Goal: Transaction & Acquisition: Purchase product/service

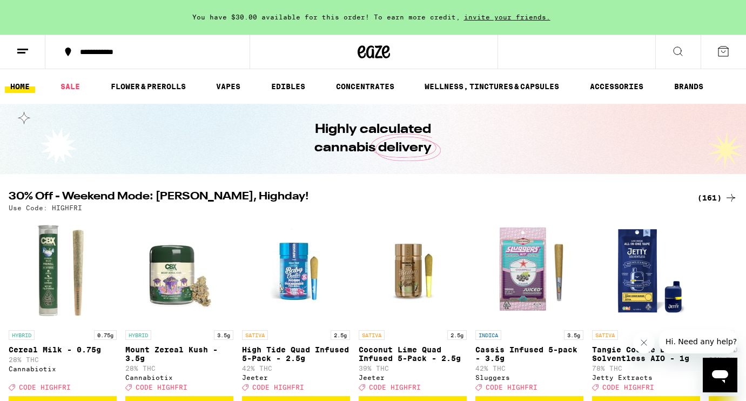
click at [677, 54] on icon at bounding box center [678, 51] width 9 height 9
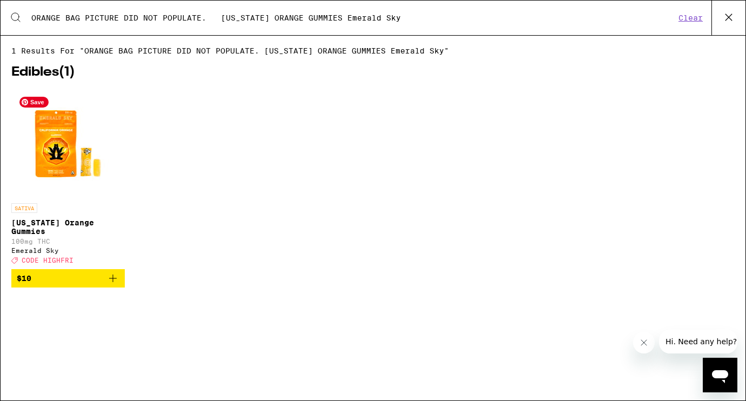
type input "ORANGE BAG PICTURE DID NOT POPULATE. [US_STATE] ORANGE GUMMIES Emerald Sky"
click at [62, 146] on img "Open page for California Orange Gummies from Emerald Sky" at bounding box center [68, 144] width 108 height 108
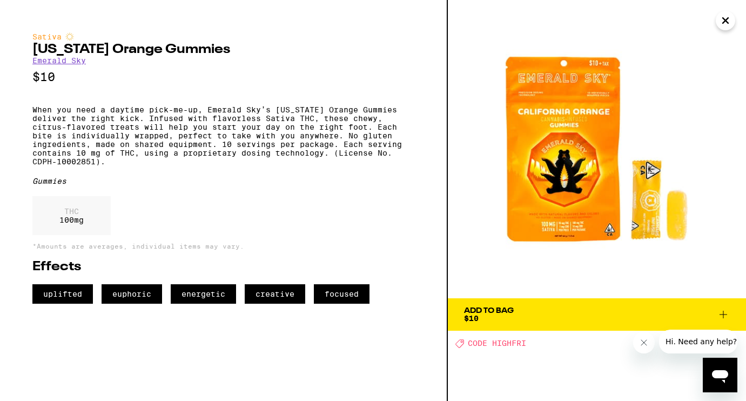
click at [720, 309] on icon at bounding box center [723, 314] width 13 height 13
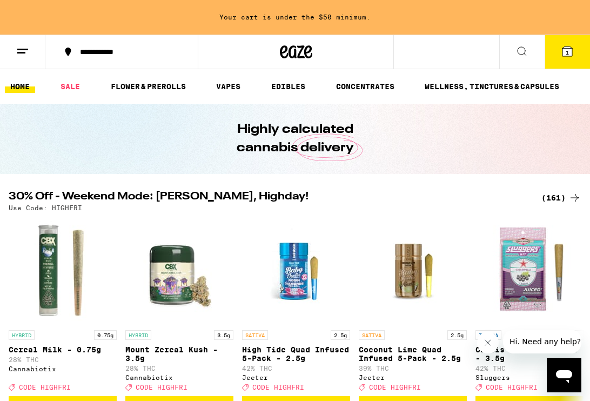
click at [513, 47] on button at bounding box center [521, 52] width 45 height 34
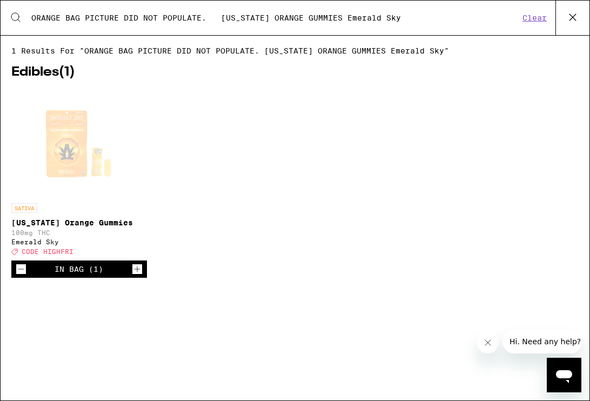
drag, startPoint x: 423, startPoint y: 17, endPoint x: 35, endPoint y: 11, distance: 388.1
click at [35, 11] on div "Search for Products ORANGE BAG PICTURE DID NOT POPULATE. [US_STATE] ORANGE GUMM…" at bounding box center [295, 18] width 589 height 35
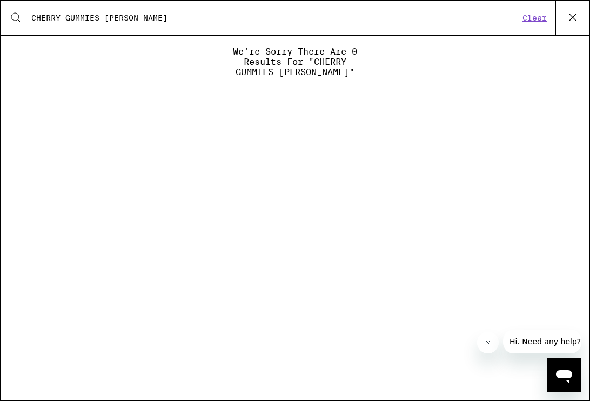
drag, startPoint x: 101, startPoint y: 19, endPoint x: 29, endPoint y: 17, distance: 71.9
click at [29, 17] on div "Search for Products CHERRY GUMMIES Kanha" at bounding box center [270, 18] width 497 height 10
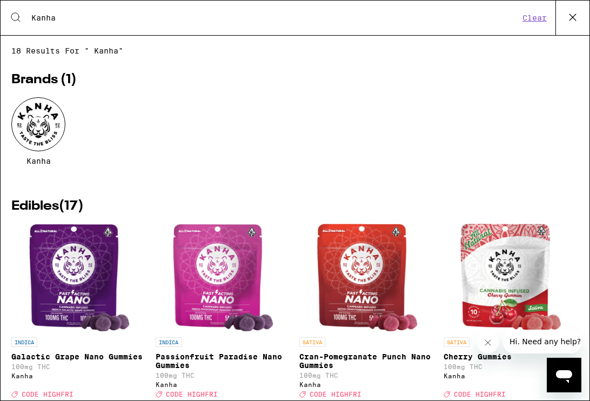
type input "Kanha"
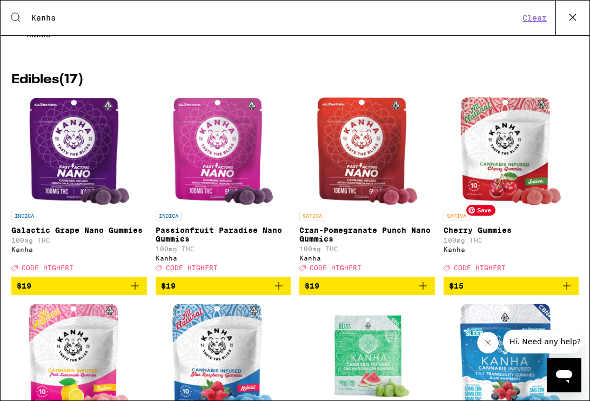
scroll to position [134, 0]
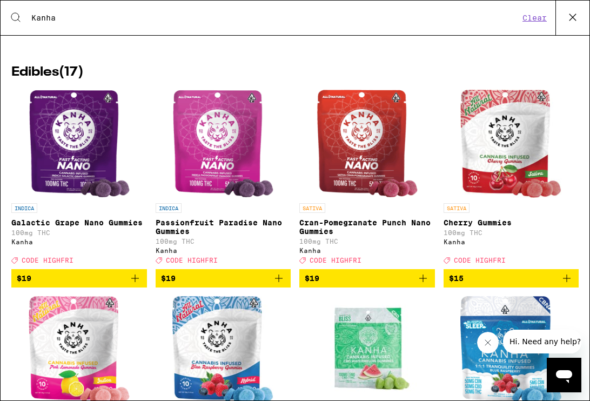
click at [570, 285] on icon "Add to bag" at bounding box center [566, 278] width 13 height 13
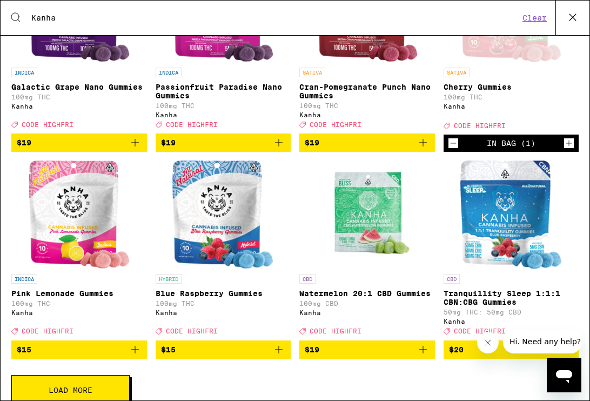
scroll to position [306, 0]
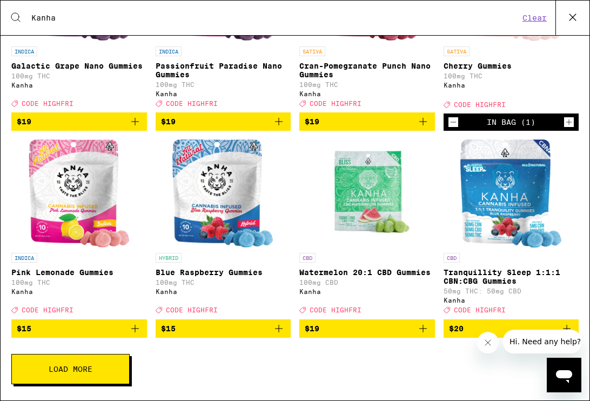
click at [136, 330] on icon "Add to bag" at bounding box center [135, 328] width 13 height 13
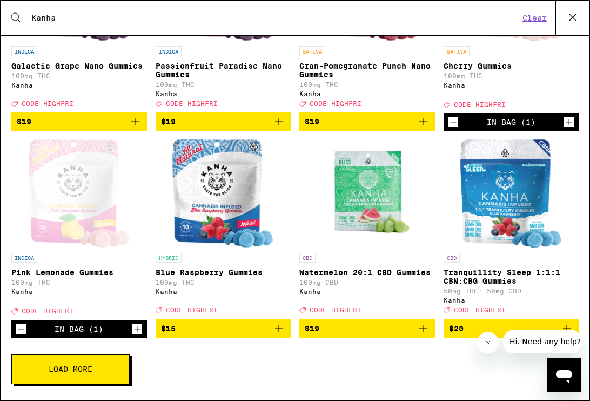
click at [279, 330] on icon "Add to bag" at bounding box center [278, 328] width 13 height 13
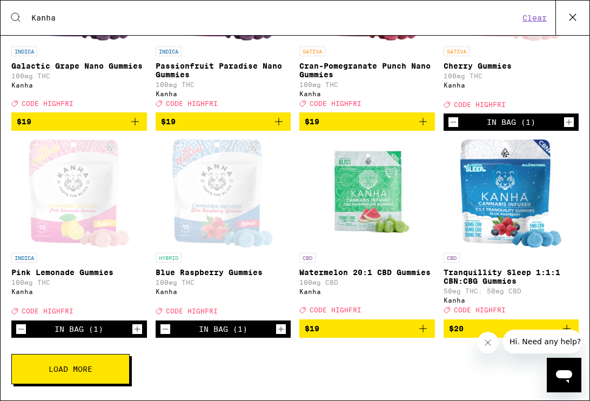
click at [128, 99] on div "Deal Created with Sketch. CODE HIGHFRI" at bounding box center [79, 103] width 136 height 8
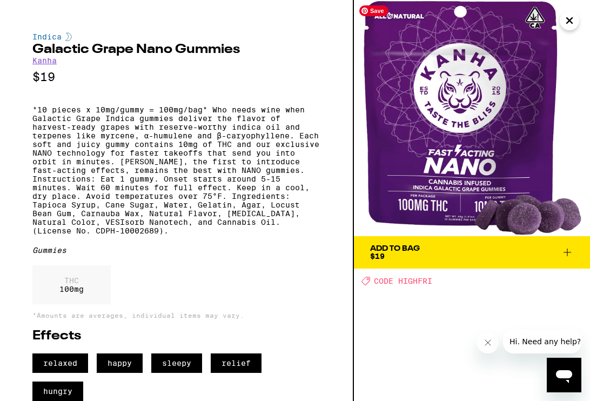
click at [570, 21] on icon "Close" at bounding box center [569, 20] width 5 height 5
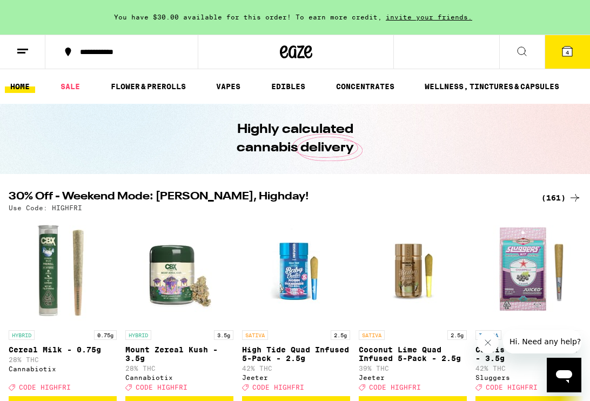
click at [524, 48] on icon at bounding box center [522, 51] width 9 height 9
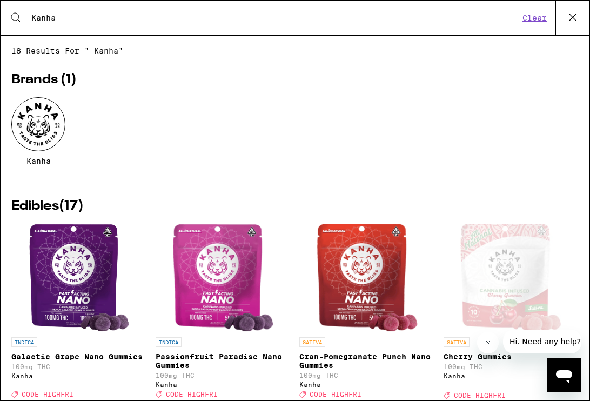
click at [148, 19] on input "Kanha" at bounding box center [275, 18] width 489 height 10
drag, startPoint x: 133, startPoint y: 22, endPoint x: -30, endPoint y: 17, distance: 162.7
click at [0, 0] on html "**********" at bounding box center [295, 0] width 590 height 0
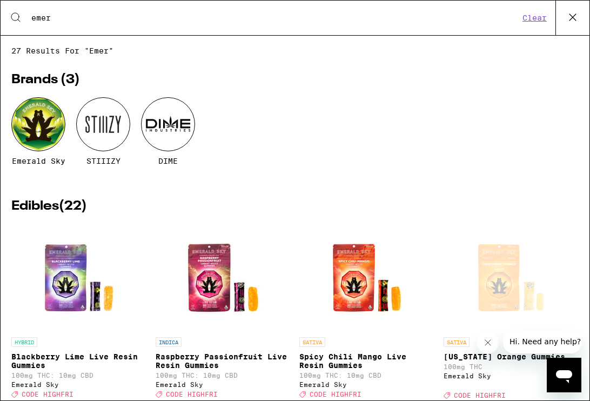
type input "emer"
click at [47, 115] on div at bounding box center [38, 124] width 54 height 54
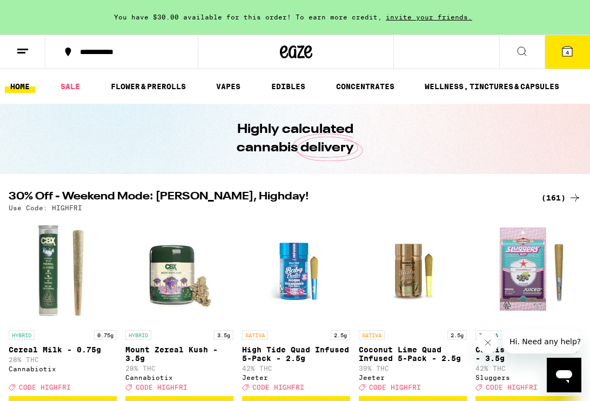
click at [512, 49] on button at bounding box center [521, 52] width 45 height 34
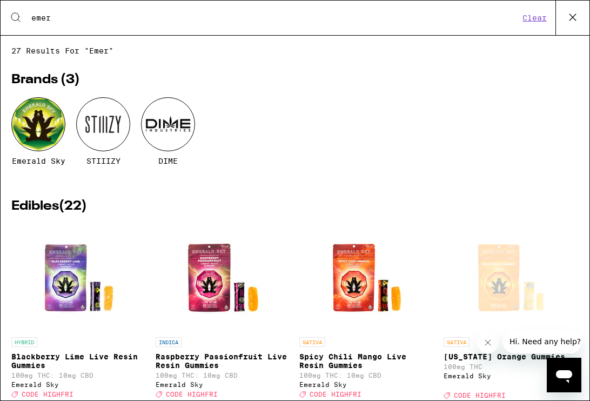
click at [46, 128] on div at bounding box center [38, 124] width 54 height 54
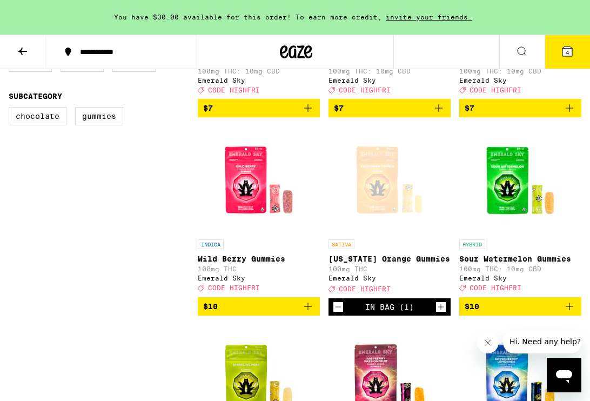
scroll to position [453, 0]
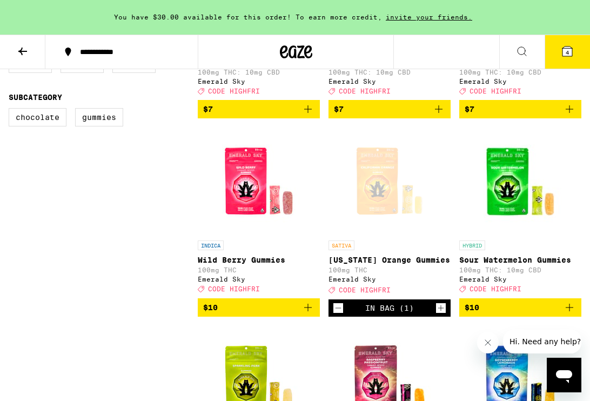
click at [262, 314] on span "$10" at bounding box center [258, 307] width 111 height 13
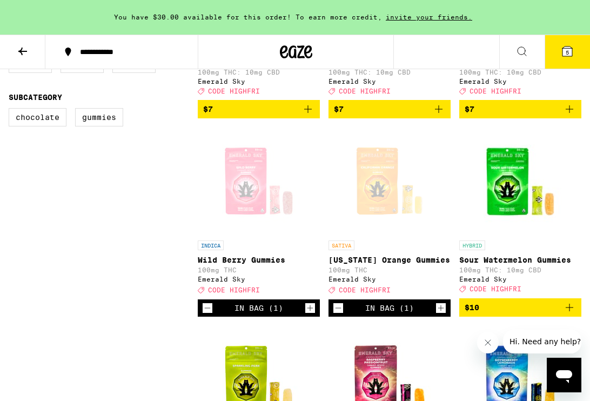
click at [517, 56] on icon at bounding box center [522, 51] width 13 height 13
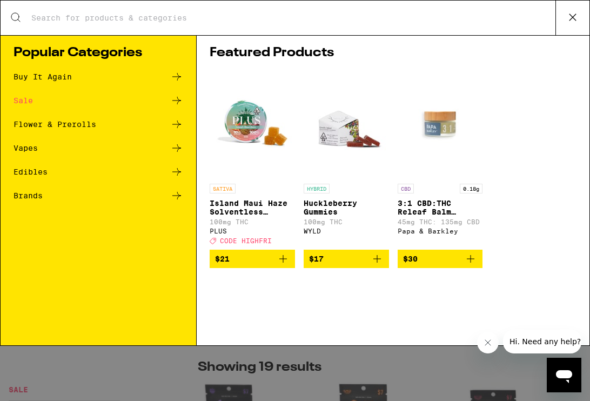
drag, startPoint x: 537, startPoint y: 15, endPoint x: 493, endPoint y: 15, distance: 43.2
click at [493, 15] on input "Search for Products" at bounding box center [293, 18] width 525 height 10
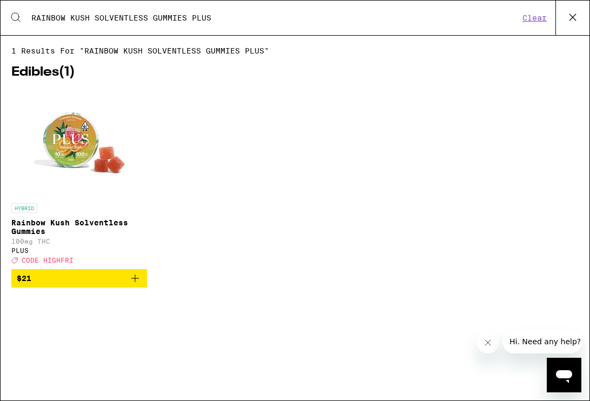
type input "RAINBOW KUSH SOLVENTLESS GUMMIES PLUS"
click at [133, 284] on icon "Add to bag" at bounding box center [135, 278] width 13 height 13
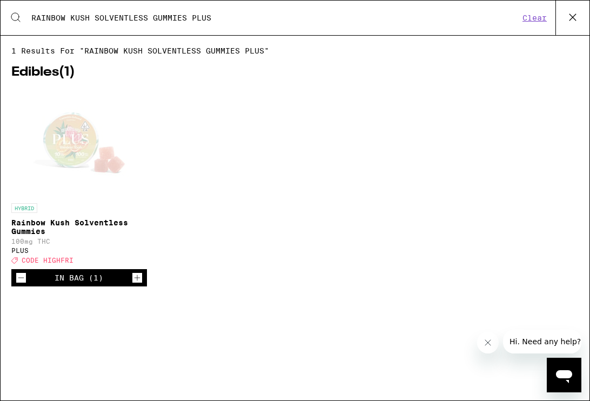
click at [533, 16] on button "Clear" at bounding box center [534, 18] width 31 height 10
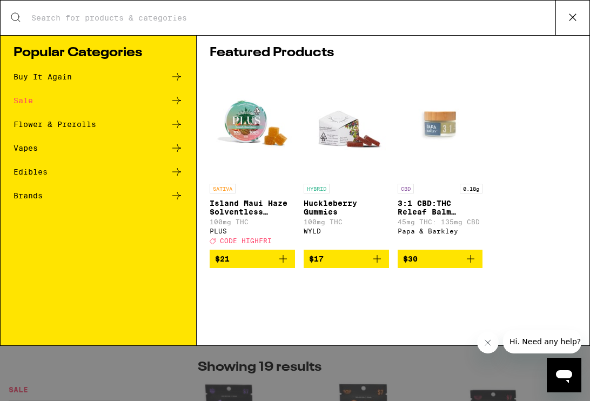
click at [168, 19] on input "Search for Products" at bounding box center [293, 18] width 525 height 10
paste input "GRAPES N' CREAM SOLVENTLESS GUMMIES PLUS"
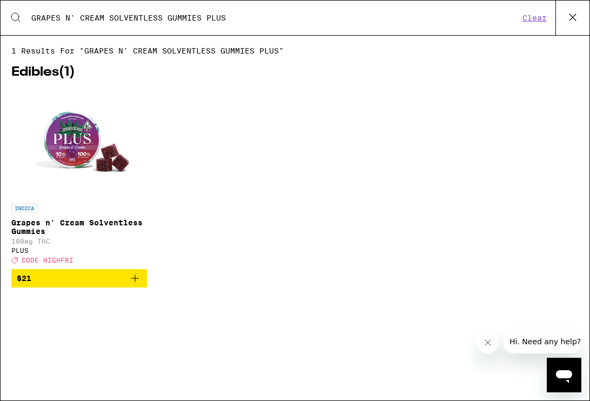
type input "GRAPES N' CREAM SOLVENTLESS GUMMIES PLUS"
click at [72, 279] on button "$21" at bounding box center [79, 278] width 136 height 18
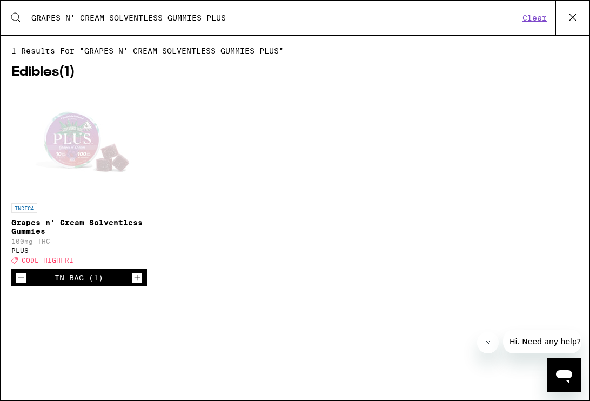
click at [520, 14] on button "Clear" at bounding box center [534, 18] width 31 height 10
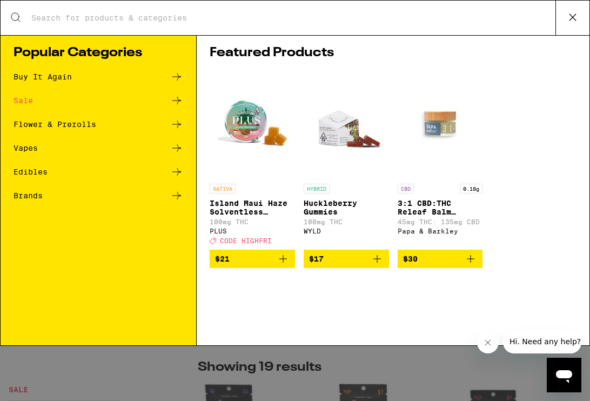
click at [506, 14] on input "Search for Products" at bounding box center [293, 18] width 525 height 10
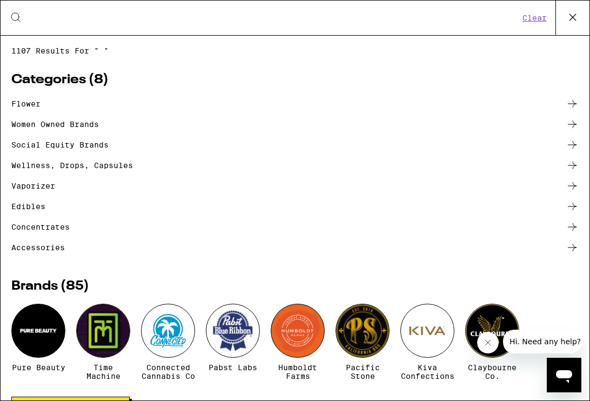
paste input "Biscotti - 1g BISCOTTI - 1G Allswell"
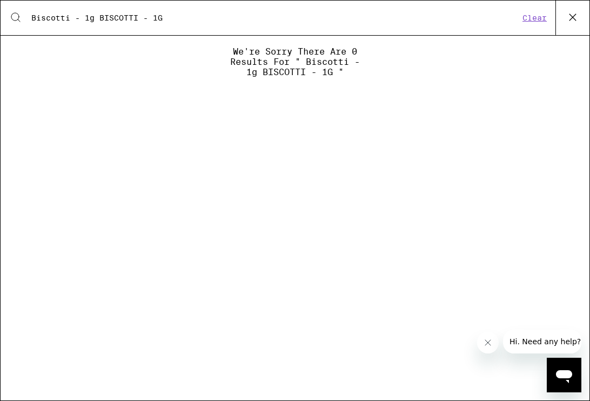
drag, startPoint x: 184, startPoint y: 18, endPoint x: 86, endPoint y: 18, distance: 98.4
click at [85, 18] on input "Biscotti - 1g BISCOTTI - 1G" at bounding box center [275, 18] width 489 height 10
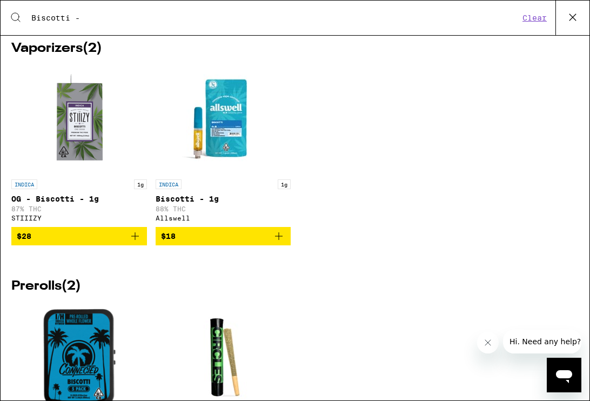
scroll to position [259, 0]
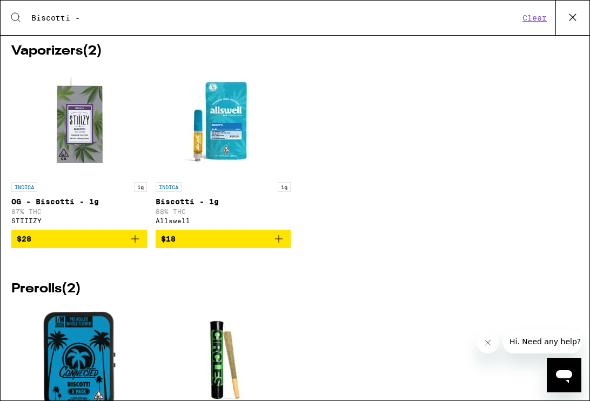
click at [251, 245] on span "$18" at bounding box center [223, 238] width 125 height 13
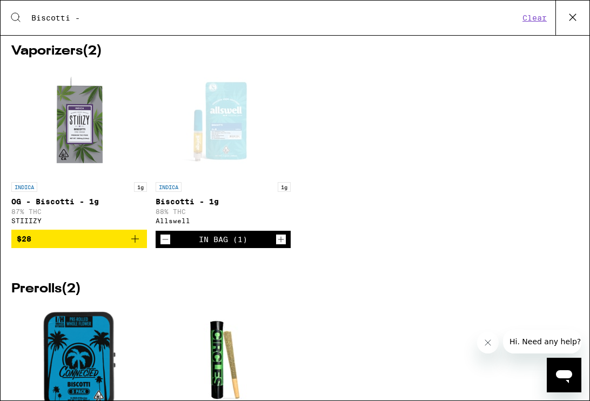
drag, startPoint x: 98, startPoint y: 16, endPoint x: 1, endPoint y: 17, distance: 97.8
click at [1, 17] on div "Search for Products Biscotti - Clear" at bounding box center [295, 18] width 589 height 35
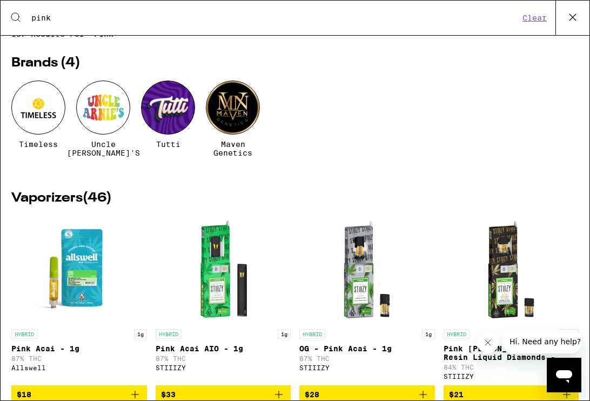
scroll to position [162, 0]
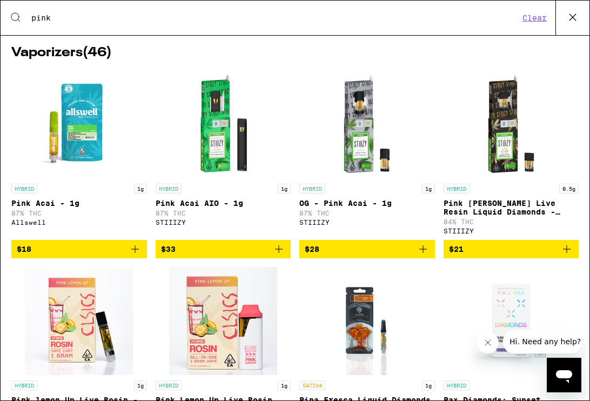
click at [112, 256] on span "$18" at bounding box center [79, 249] width 125 height 13
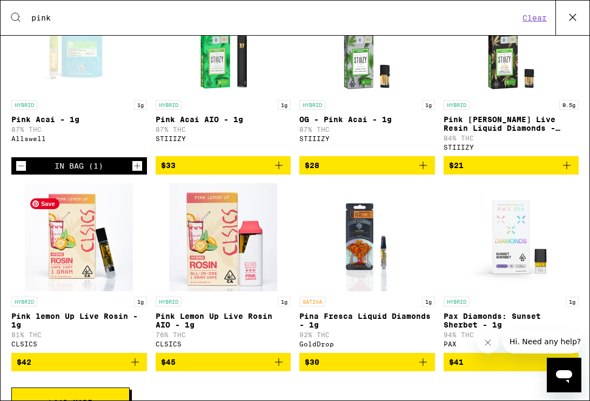
scroll to position [177, 0]
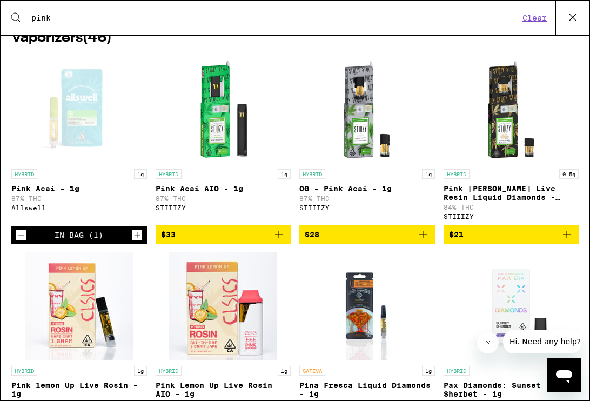
drag, startPoint x: 66, startPoint y: 16, endPoint x: -48, endPoint y: 13, distance: 114.1
click at [0, 0] on html "**********" at bounding box center [295, 0] width 590 height 0
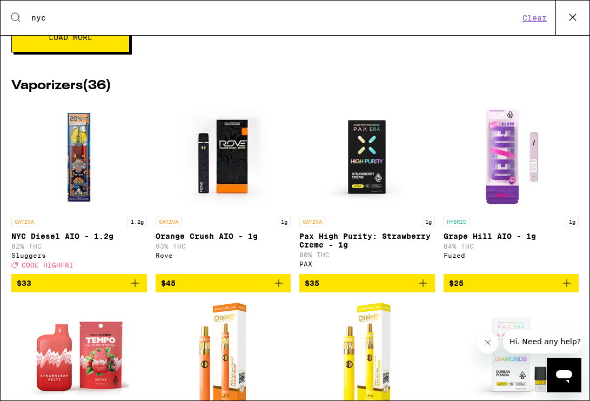
scroll to position [162, 0]
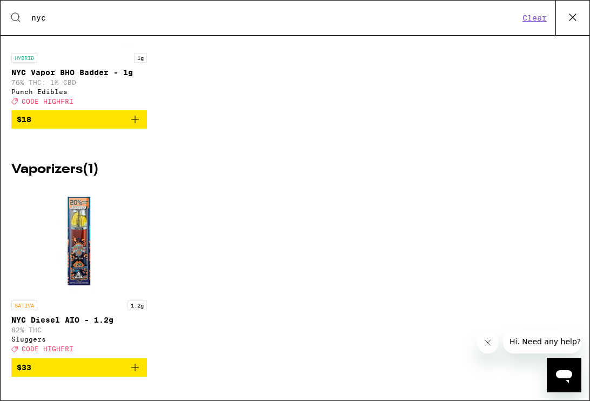
type input "nyc"
click at [93, 366] on span "$33" at bounding box center [79, 367] width 125 height 13
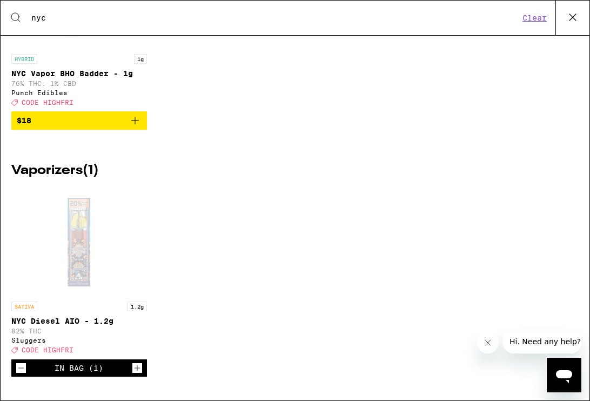
click at [578, 17] on icon at bounding box center [573, 17] width 16 height 16
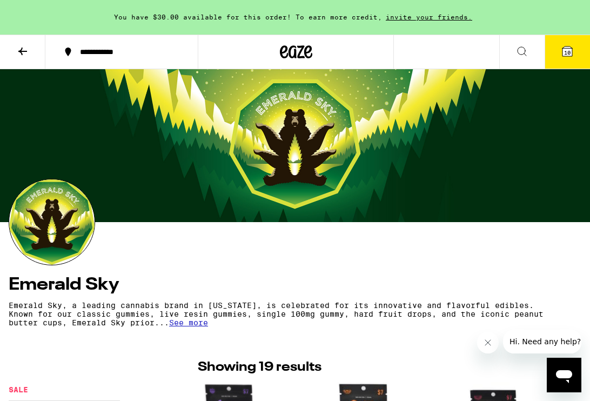
click at [3, 56] on button at bounding box center [22, 52] width 45 height 34
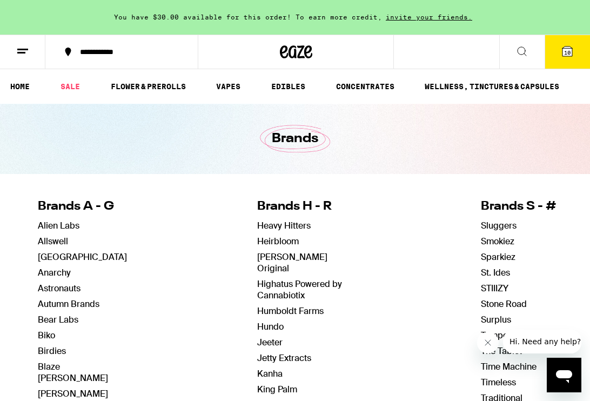
click at [317, 51] on div at bounding box center [296, 52] width 196 height 35
click at [289, 49] on icon at bounding box center [297, 51] width 16 height 13
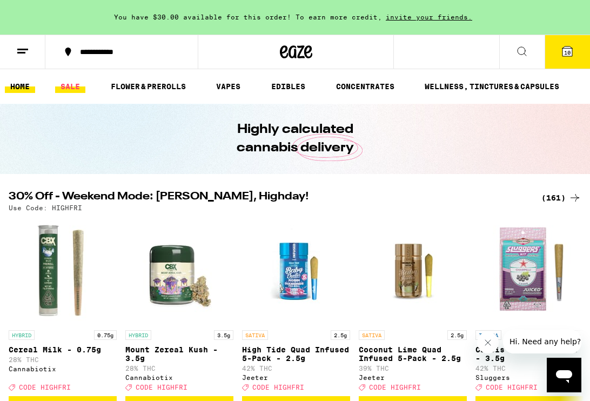
click at [74, 89] on link "SALE" at bounding box center [70, 86] width 30 height 13
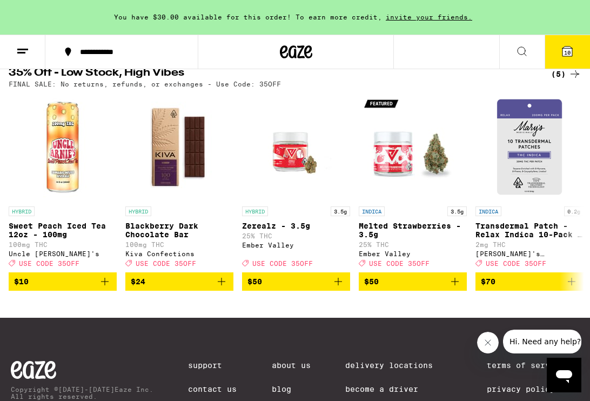
scroll to position [618, 0]
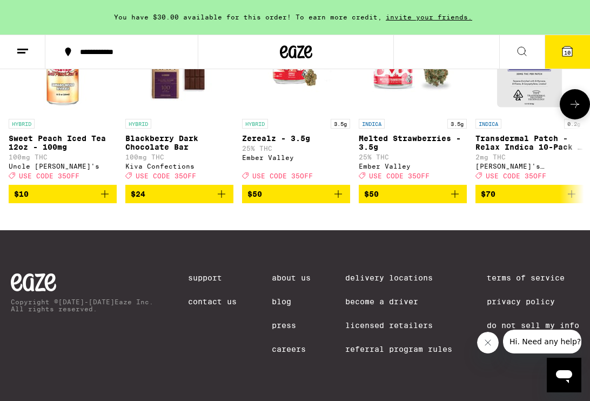
click at [145, 190] on span "$24" at bounding box center [138, 194] width 15 height 9
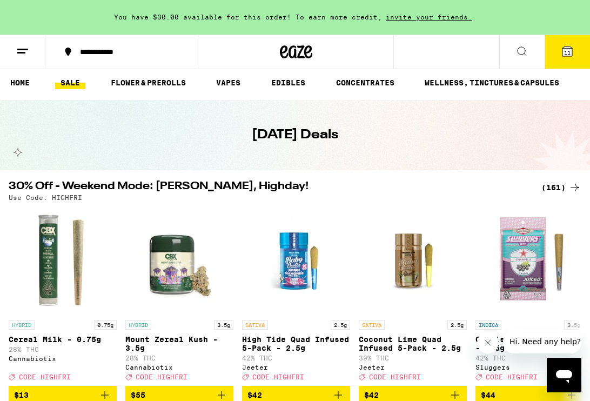
scroll to position [6, 0]
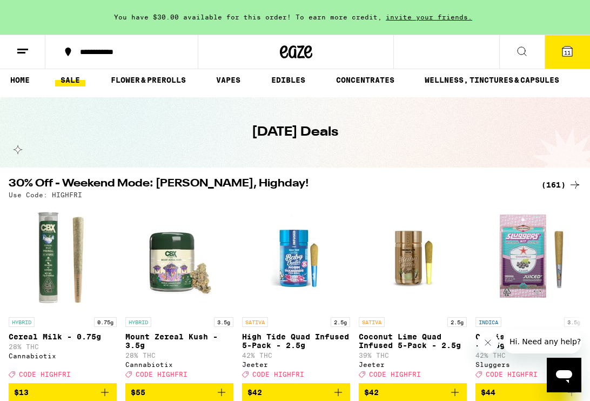
click at [560, 184] on div "(161)" at bounding box center [562, 184] width 40 height 13
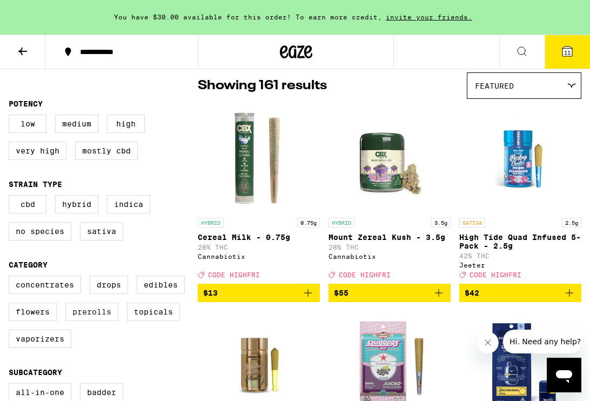
scroll to position [88, 0]
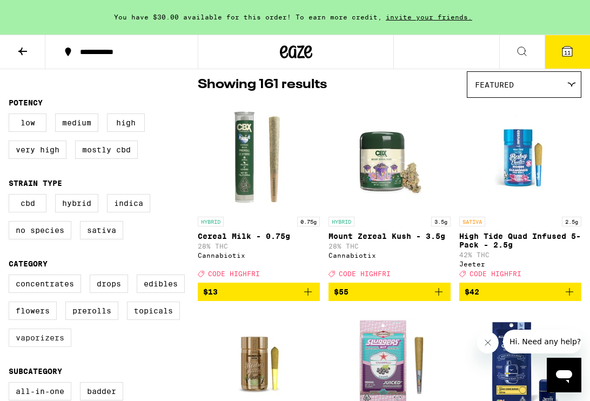
click at [56, 347] on label "Vaporizers" at bounding box center [40, 338] width 63 height 18
click at [11, 277] on input "Vaporizers" at bounding box center [11, 276] width 1 height 1
checkbox input "true"
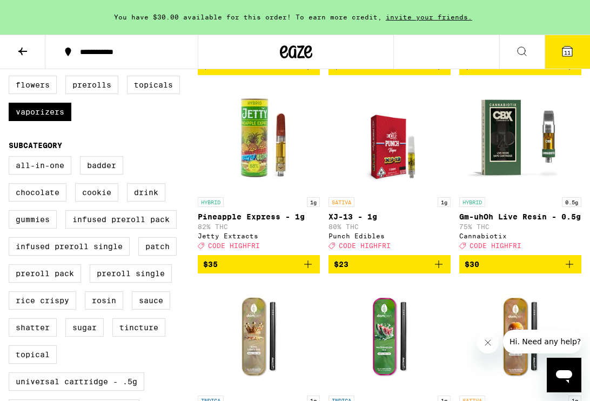
scroll to position [29, 0]
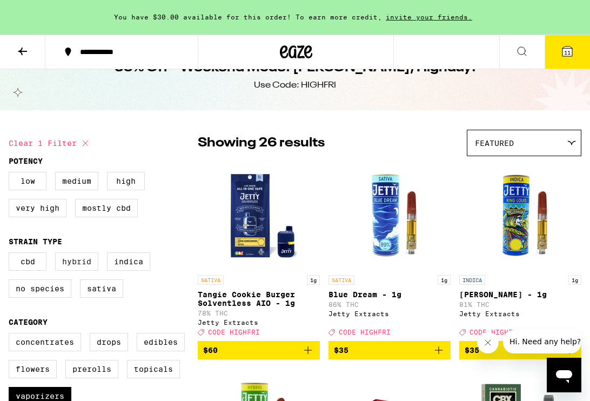
click at [75, 271] on label "Hybrid" at bounding box center [76, 261] width 43 height 18
click at [11, 255] on input "Hybrid" at bounding box center [11, 254] width 1 height 1
checkbox input "true"
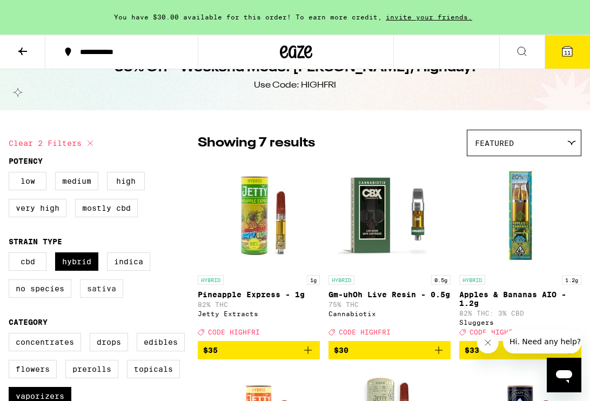
click at [108, 295] on label "Sativa" at bounding box center [101, 288] width 43 height 18
click at [11, 255] on input "Sativa" at bounding box center [11, 254] width 1 height 1
checkbox input "true"
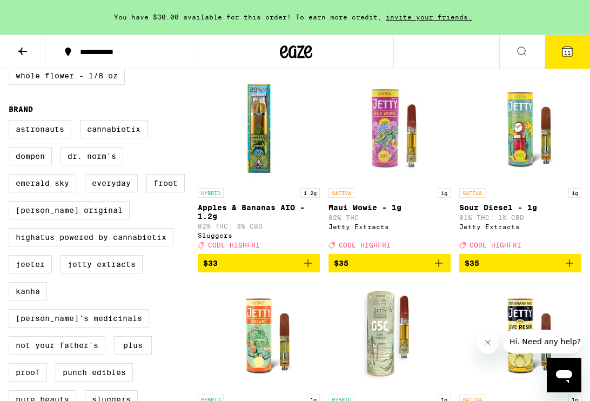
scroll to position [733, 0]
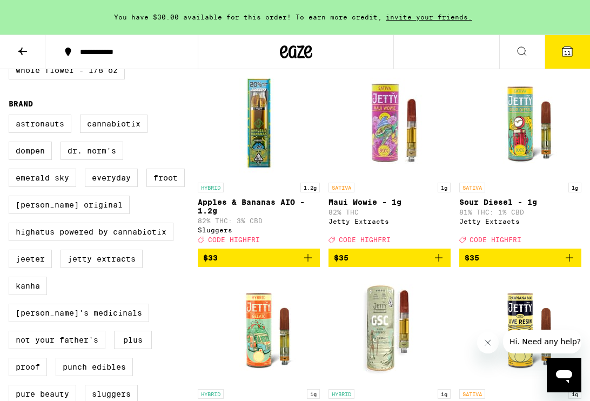
click at [488, 346] on icon "Close message from company" at bounding box center [488, 342] width 9 height 9
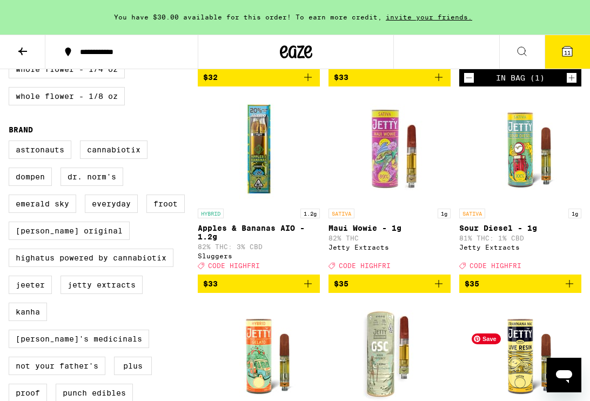
scroll to position [705, 0]
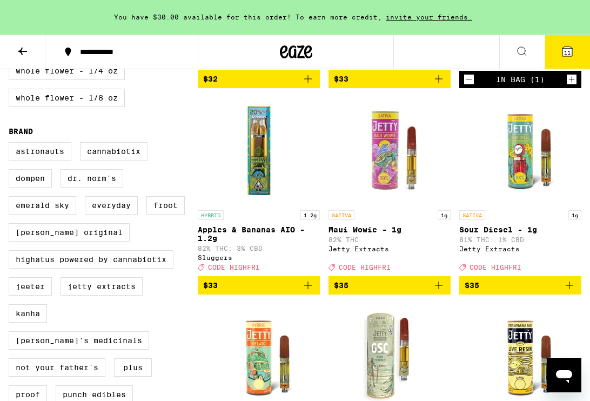
click at [415, 292] on span "$35" at bounding box center [389, 285] width 111 height 13
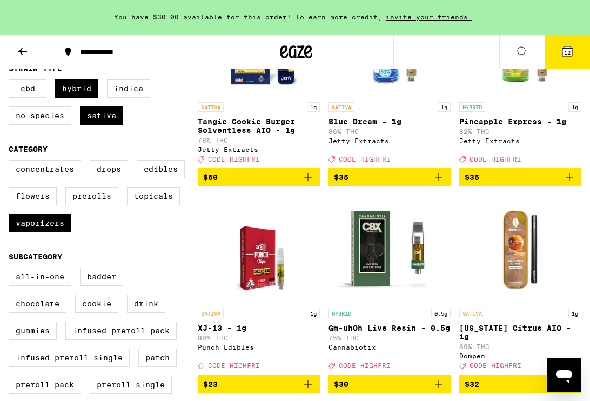
scroll to position [76, 0]
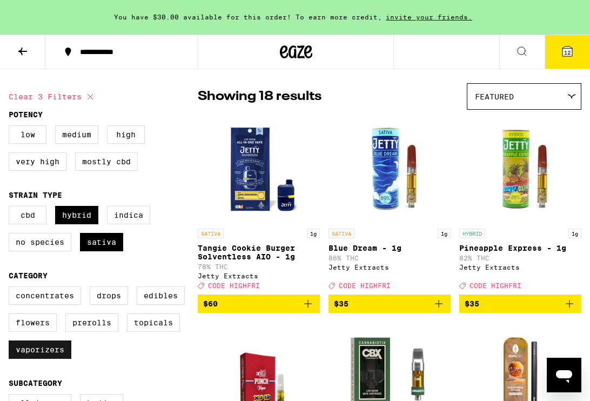
click at [46, 359] on label "Vaporizers" at bounding box center [40, 349] width 63 height 18
click at [11, 289] on input "Vaporizers" at bounding box center [11, 288] width 1 height 1
checkbox input "false"
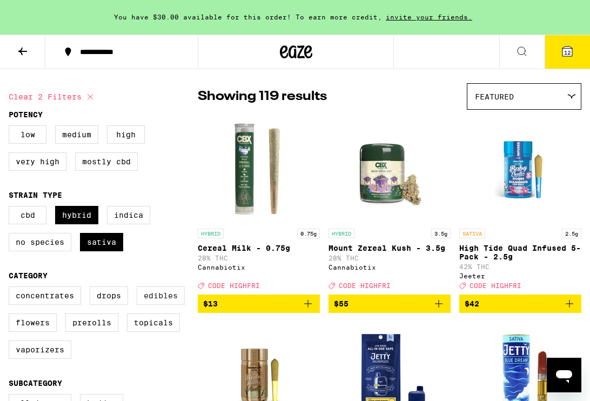
click at [169, 304] on label "Edibles" at bounding box center [161, 295] width 48 height 18
click at [11, 289] on input "Edibles" at bounding box center [11, 288] width 1 height 1
checkbox input "true"
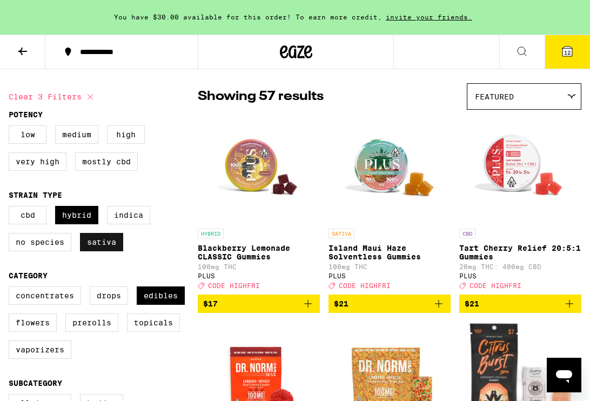
click at [101, 250] on label "Sativa" at bounding box center [101, 242] width 43 height 18
click at [11, 208] on input "Sativa" at bounding box center [11, 208] width 1 height 1
checkbox input "false"
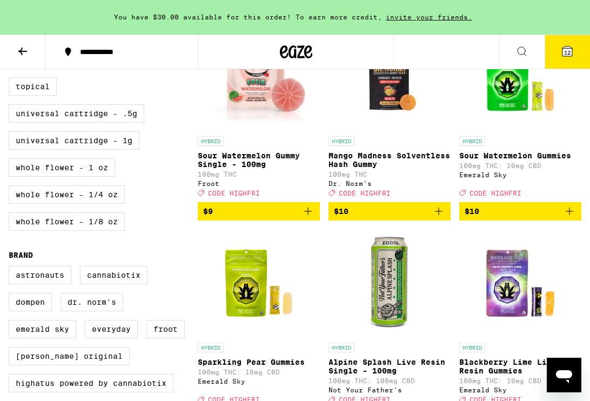
scroll to position [652, 0]
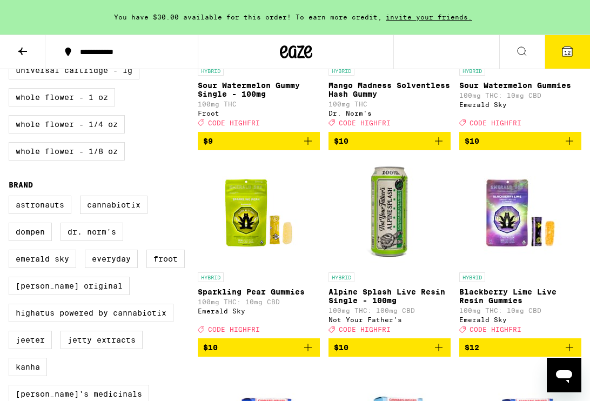
click at [170, 249] on div "Astronauts Cannabiotix Dompen Dr. [PERSON_NAME]'s Emerald Sky Everyday Froot [P…" at bounding box center [103, 358] width 189 height 324
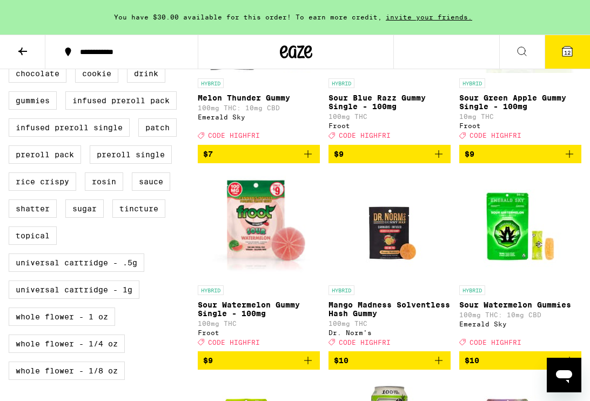
scroll to position [434, 0]
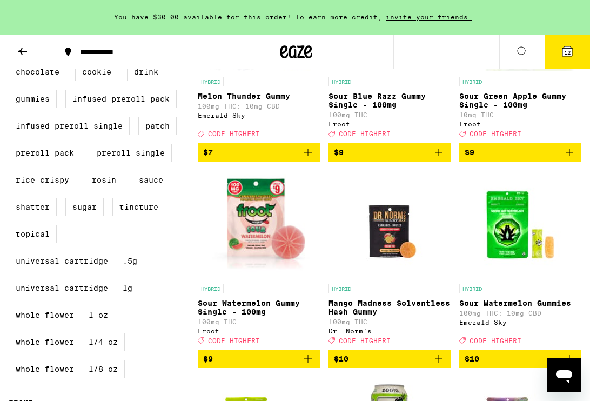
click at [306, 365] on icon "Add to bag" at bounding box center [308, 358] width 13 height 13
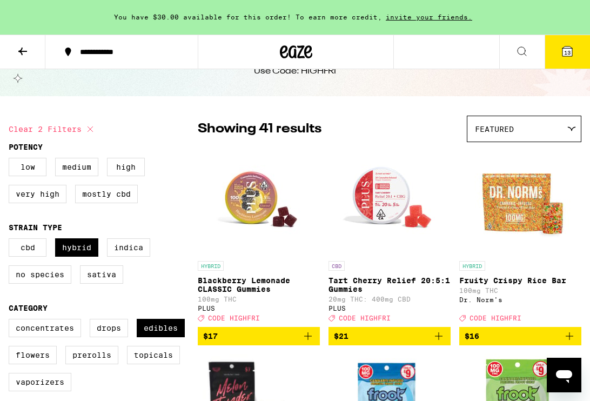
scroll to position [23, 0]
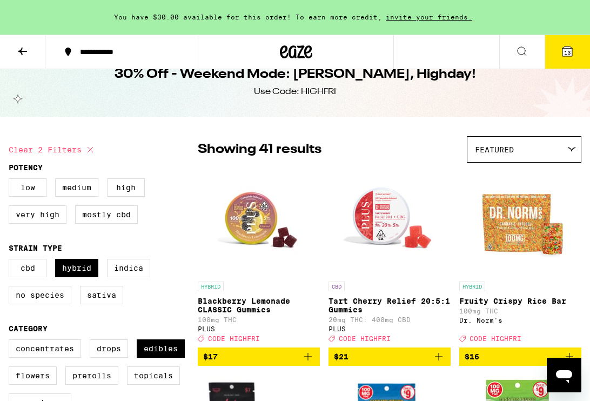
click at [304, 363] on icon "Add to bag" at bounding box center [308, 356] width 13 height 13
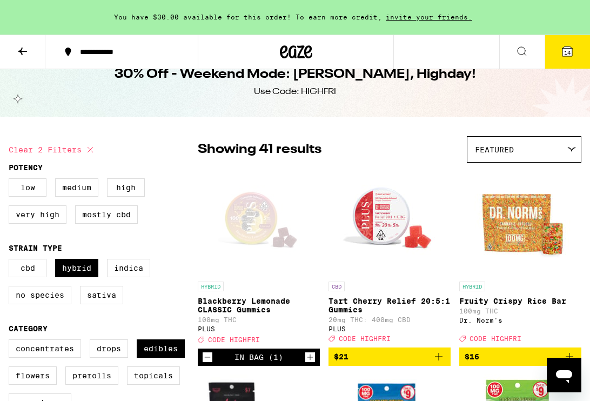
click at [304, 366] on div "In Bag (1)" at bounding box center [259, 357] width 122 height 17
click at [569, 55] on span "14" at bounding box center [567, 52] width 6 height 6
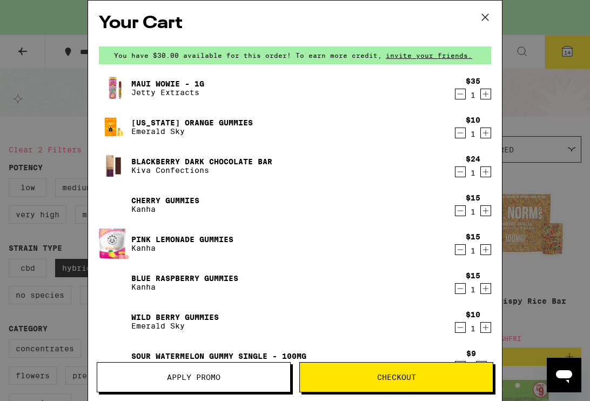
click at [226, 384] on button "Apply Promo" at bounding box center [194, 377] width 194 height 30
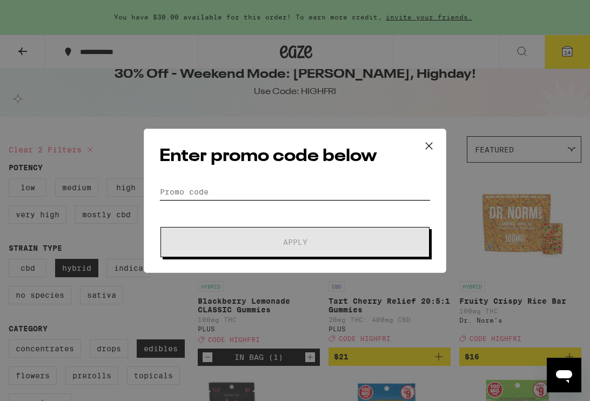
click at [235, 190] on input "Promo Code" at bounding box center [294, 192] width 271 height 16
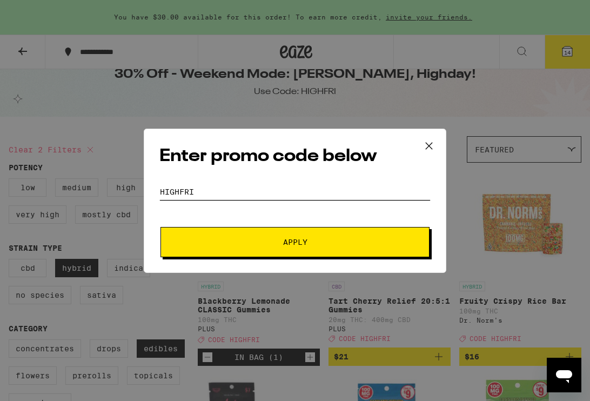
type input "highfri"
click at [190, 245] on button "Apply" at bounding box center [295, 242] width 269 height 30
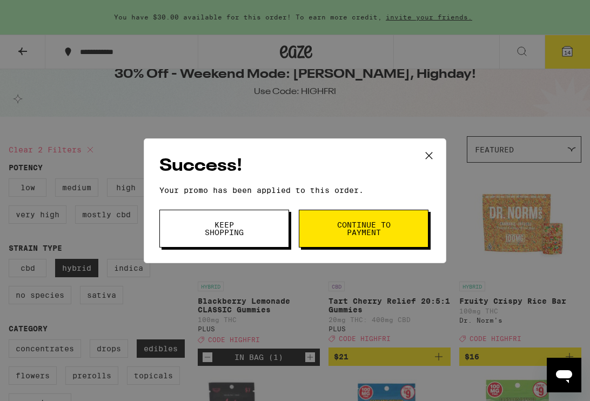
click at [358, 221] on span "Continue to payment" at bounding box center [363, 228] width 55 height 15
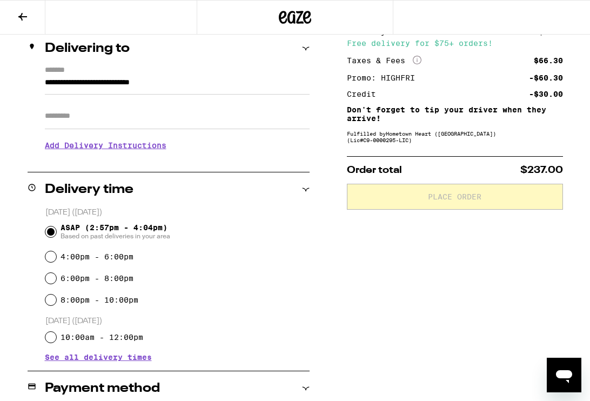
scroll to position [92, 0]
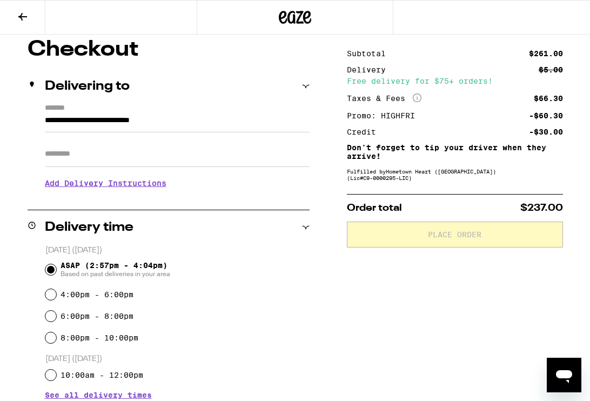
click at [92, 152] on input "Apt/Suite" at bounding box center [177, 154] width 265 height 26
type input "*"
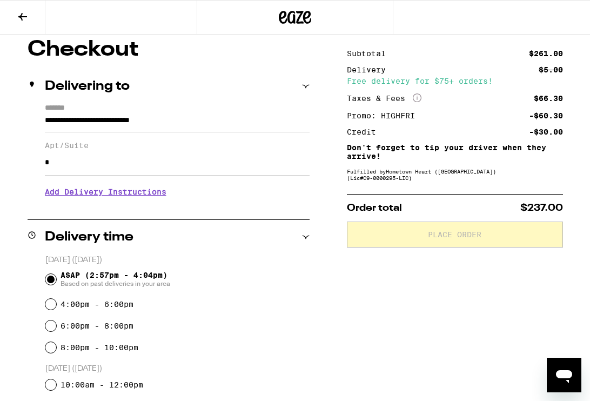
click at [22, 14] on icon at bounding box center [22, 17] width 9 height 8
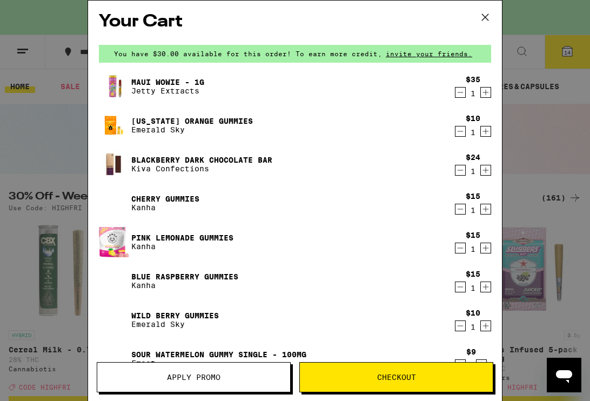
scroll to position [3, 0]
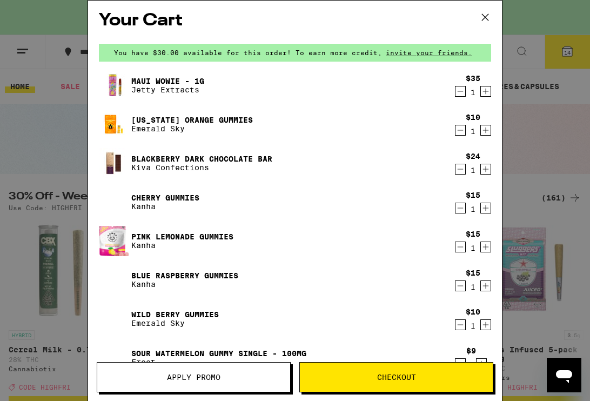
click at [460, 135] on icon "Decrement" at bounding box center [461, 130] width 10 height 13
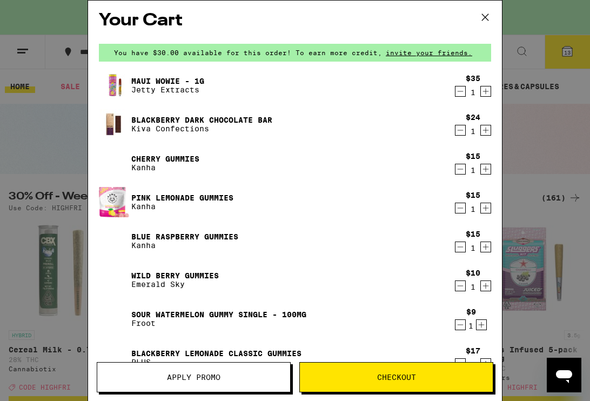
click at [457, 130] on icon "Decrement" at bounding box center [461, 130] width 10 height 13
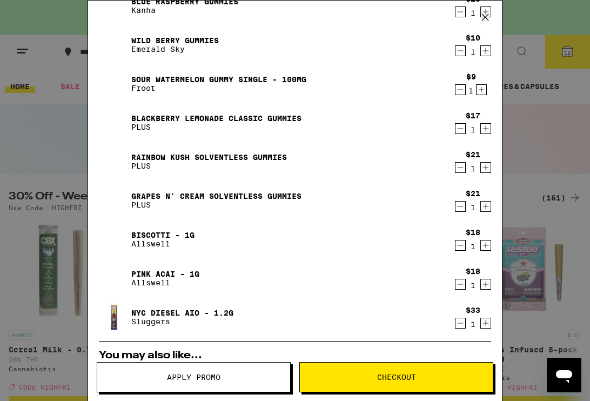
scroll to position [201, 0]
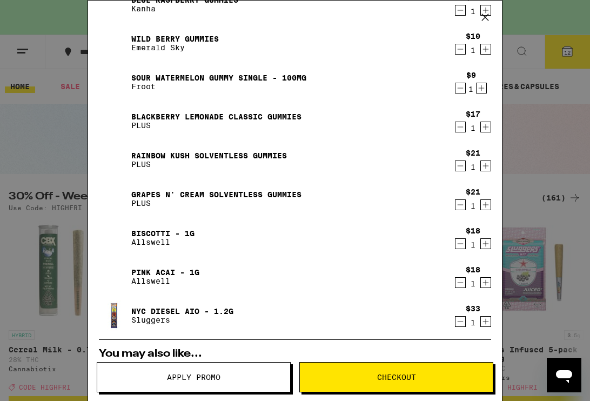
click at [210, 212] on div "Grapes n' Cream Solventless Gummies PLUS" at bounding box center [274, 199] width 351 height 30
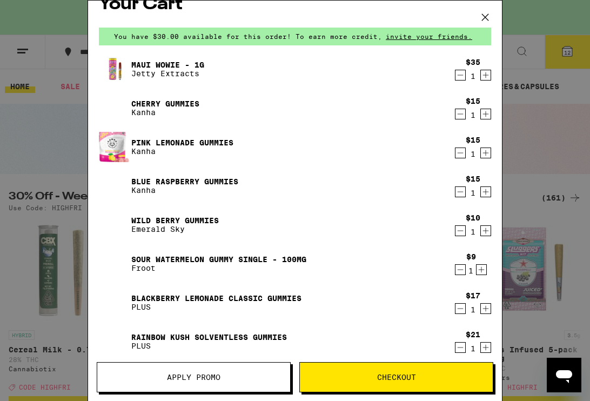
scroll to position [0, 0]
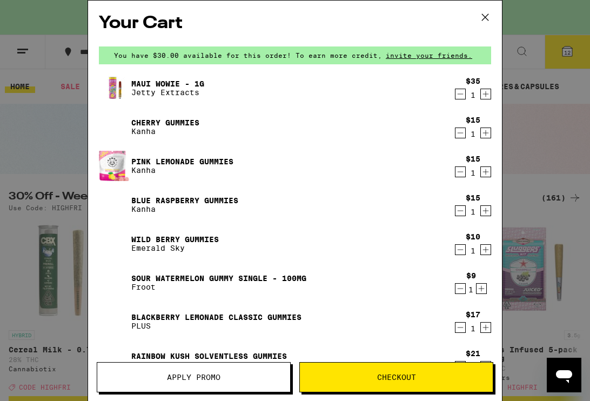
click at [558, 102] on div "Your Cart You have $30.00 available for this order! To earn more credit, invite…" at bounding box center [295, 200] width 590 height 401
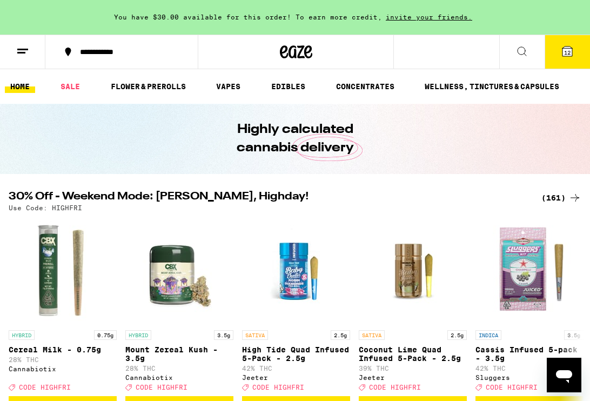
click at [520, 51] on icon at bounding box center [522, 51] width 13 height 13
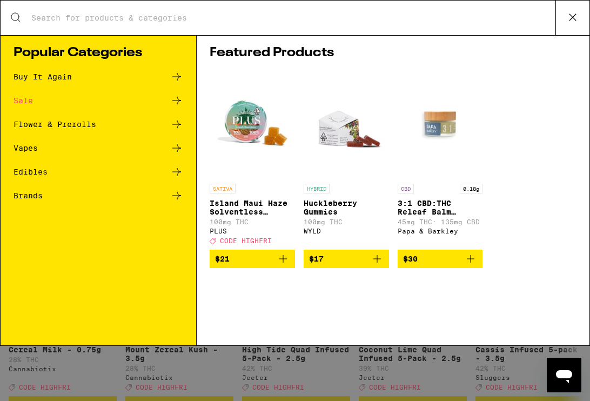
click at [166, 17] on input "Search for Products" at bounding box center [293, 18] width 525 height 10
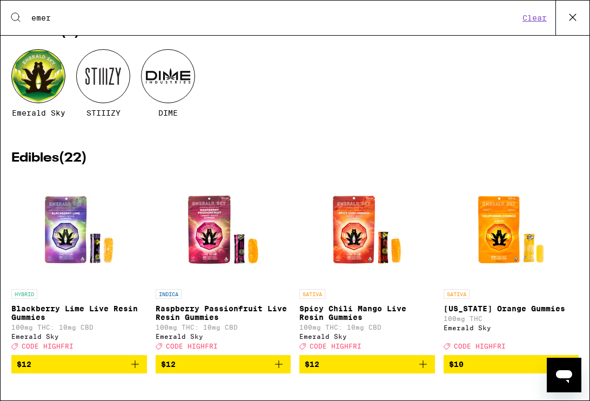
scroll to position [52, 0]
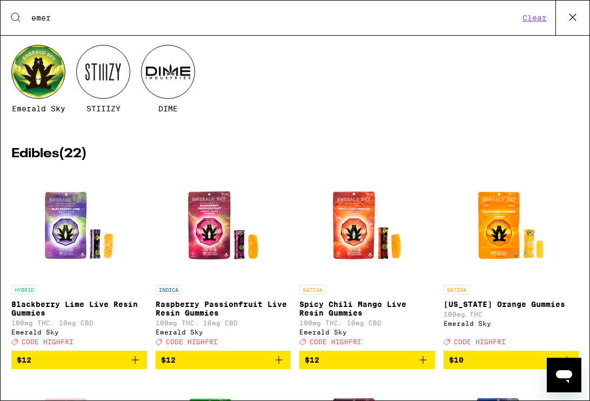
type input "emer"
click at [483, 369] on button "$10" at bounding box center [512, 360] width 136 height 18
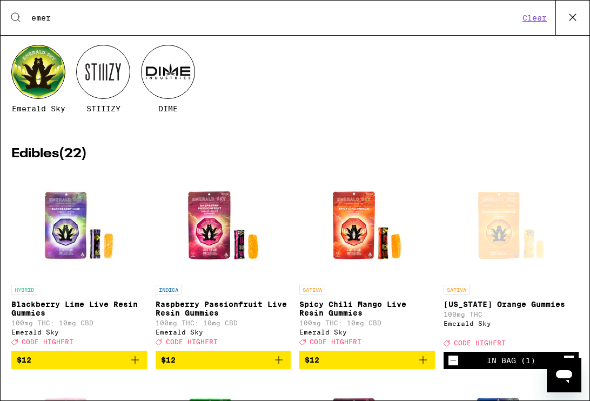
click at [567, 10] on icon at bounding box center [573, 17] width 16 height 16
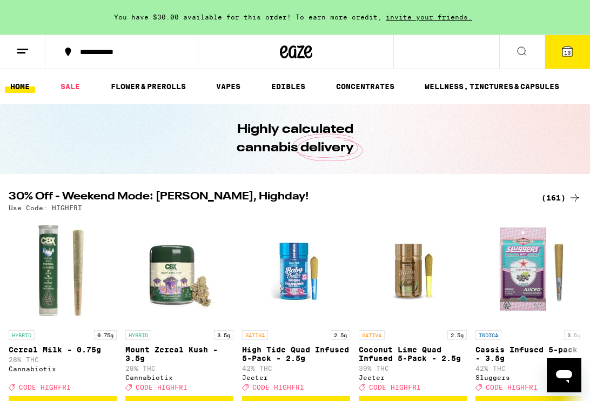
click at [563, 51] on icon at bounding box center [568, 51] width 10 height 10
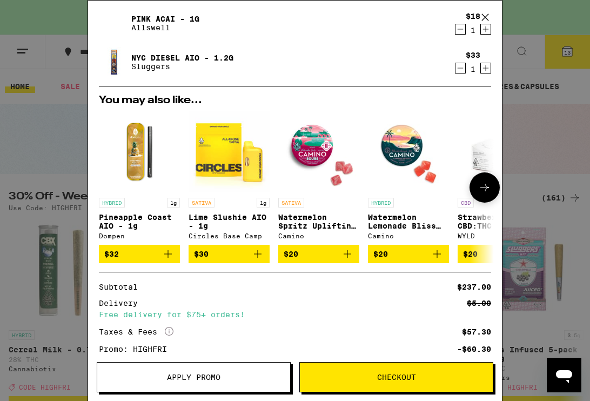
scroll to position [491, 0]
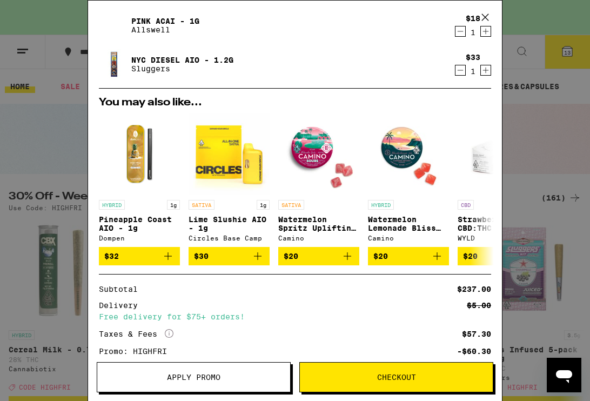
click at [192, 387] on button "Apply Promo" at bounding box center [194, 377] width 194 height 30
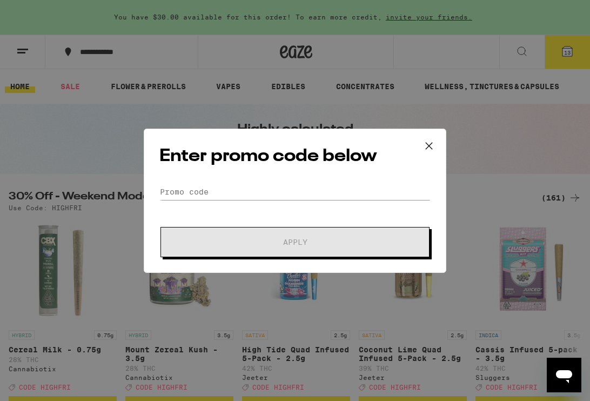
click at [433, 144] on icon at bounding box center [429, 146] width 16 height 16
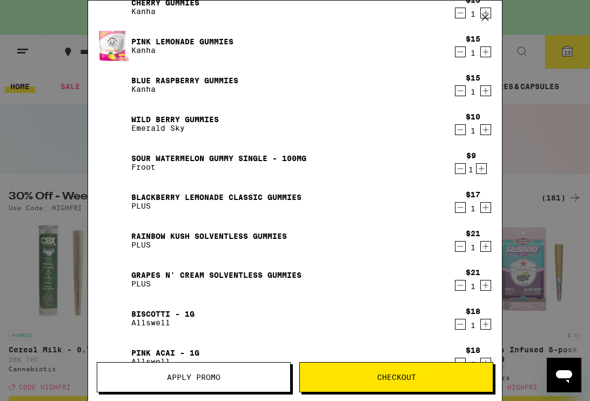
scroll to position [139, 0]
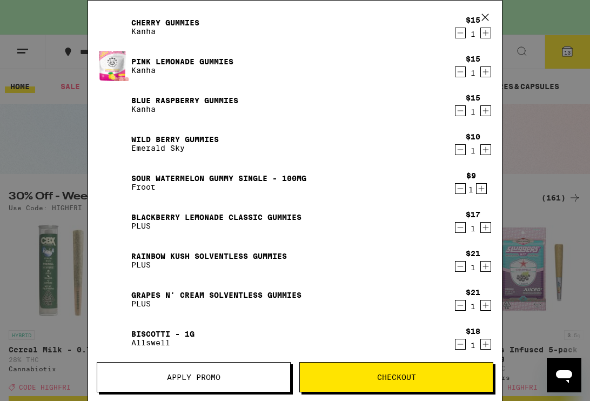
click at [459, 191] on icon "Decrement" at bounding box center [461, 188] width 10 height 13
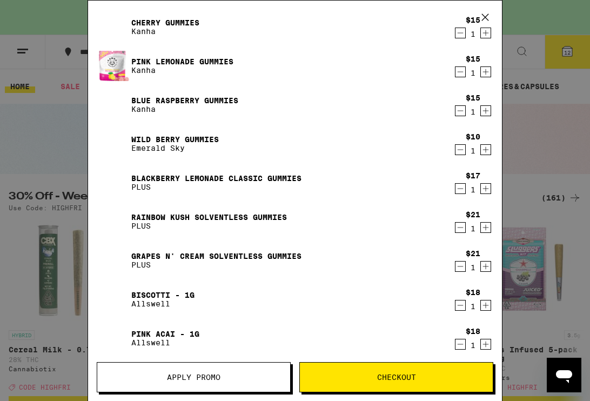
scroll to position [0, 0]
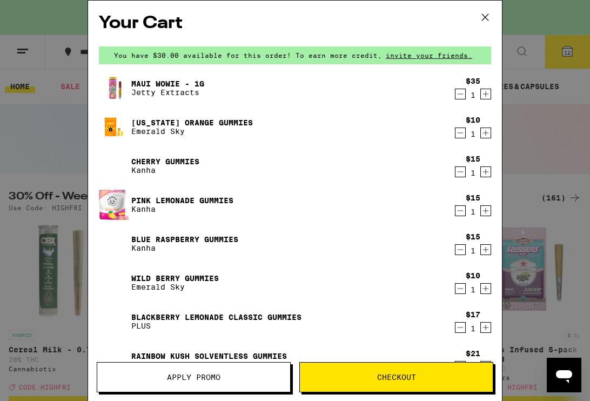
click at [344, 373] on span "Checkout" at bounding box center [396, 377] width 193 height 8
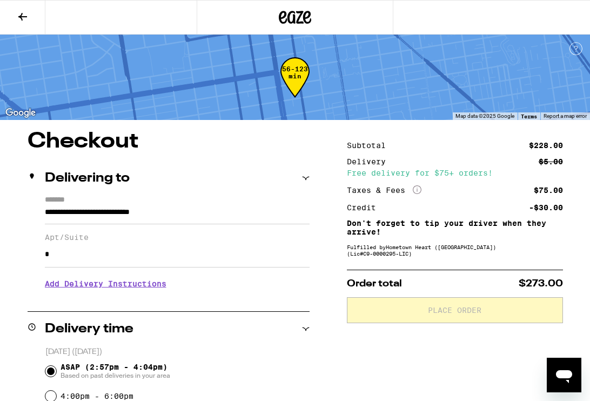
scroll to position [1, 0]
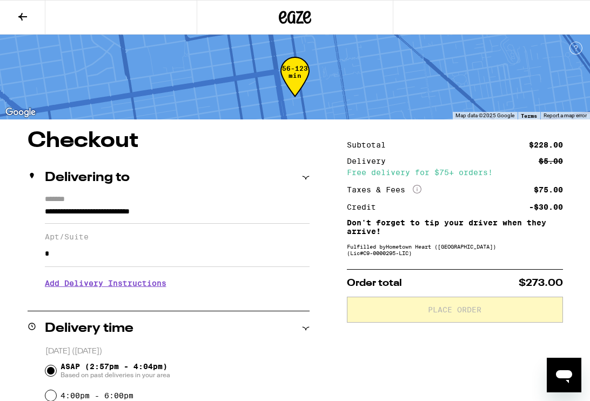
click at [26, 15] on icon at bounding box center [22, 16] width 13 height 13
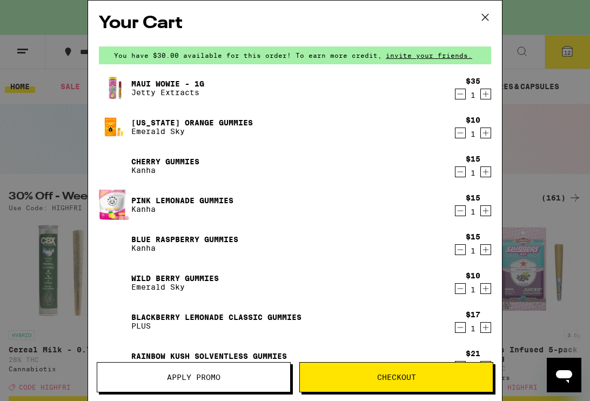
click at [218, 365] on button "Apply Promo" at bounding box center [194, 377] width 194 height 30
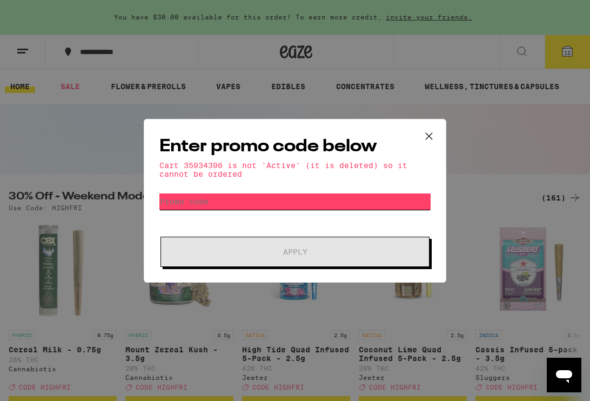
click at [233, 205] on input "Promo Code" at bounding box center [294, 201] width 271 height 16
click at [232, 204] on input "Promo Code" at bounding box center [294, 201] width 271 height 16
drag, startPoint x: 232, startPoint y: 204, endPoint x: 126, endPoint y: 202, distance: 106.0
click at [126, 202] on div "Enter promo code below Cart 35934396 is not 'Active' (it is deleted) so it cann…" at bounding box center [295, 200] width 590 height 401
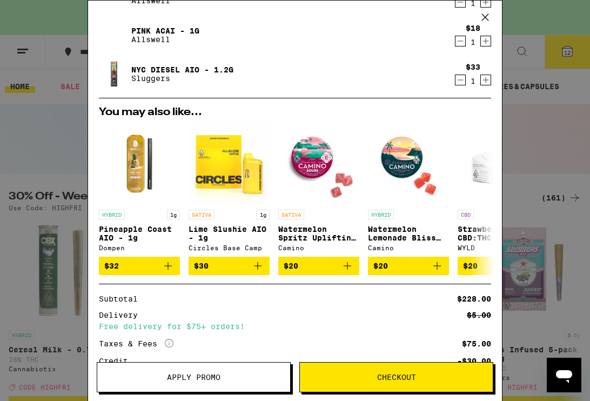
scroll to position [529, 0]
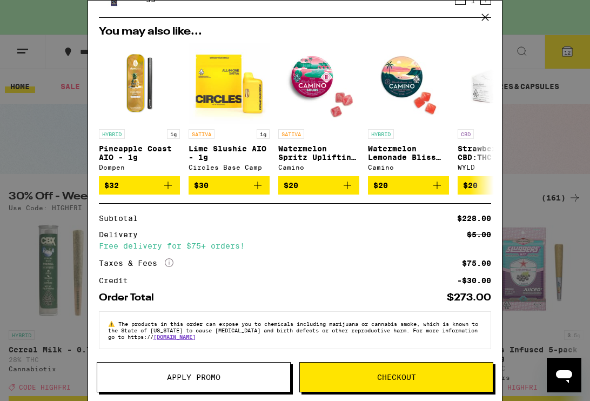
click at [197, 375] on span "Apply Promo" at bounding box center [194, 377] width 54 height 8
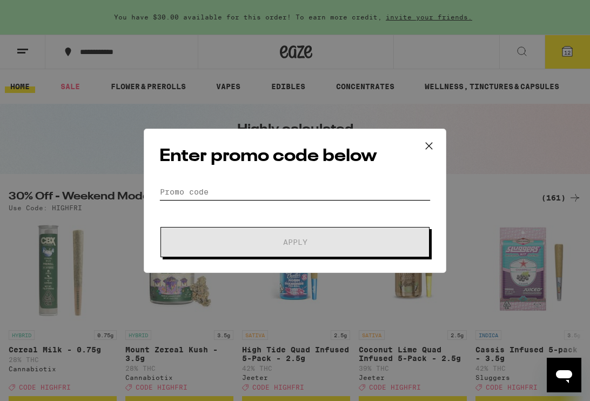
click at [221, 190] on input "Promo Code" at bounding box center [294, 192] width 271 height 16
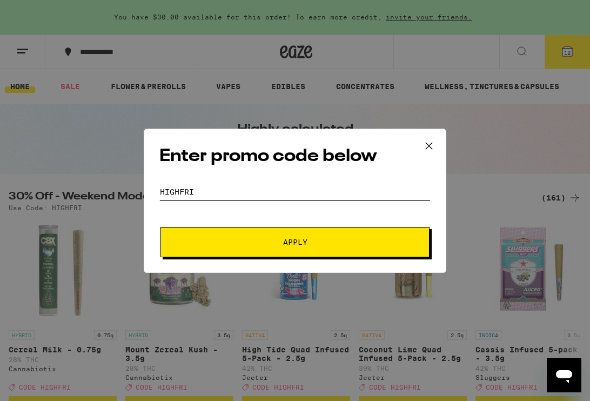
type input "Highfri"
click at [308, 243] on span "Apply" at bounding box center [295, 242] width 195 height 8
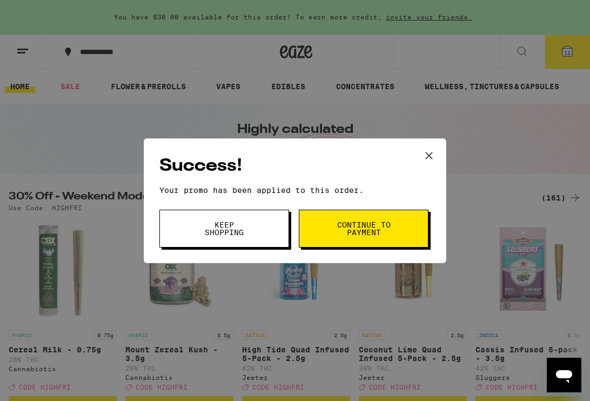
click at [364, 240] on button "Continue to payment" at bounding box center [364, 229] width 130 height 38
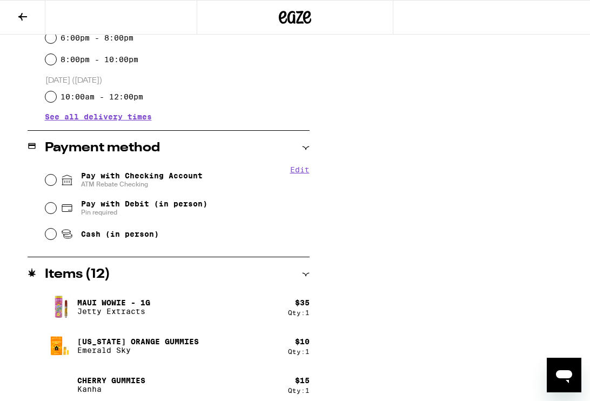
scroll to position [390, 0]
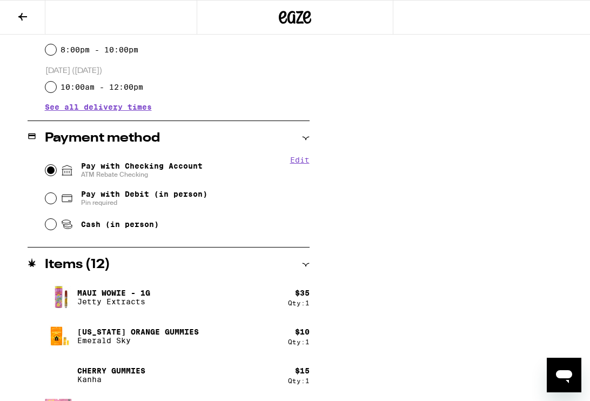
click at [50, 173] on input "Pay with Checking Account ATM Rebate Checking" at bounding box center [50, 170] width 11 height 11
radio input "true"
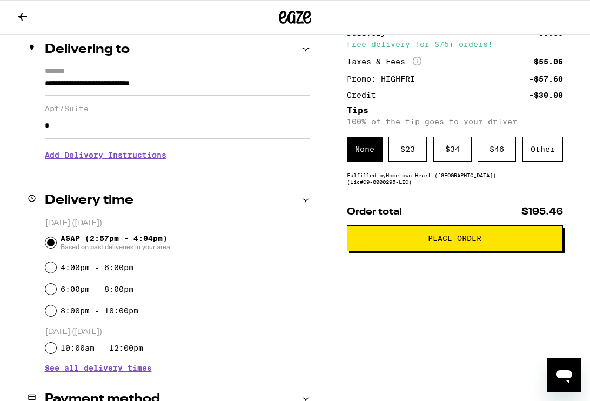
scroll to position [0, 0]
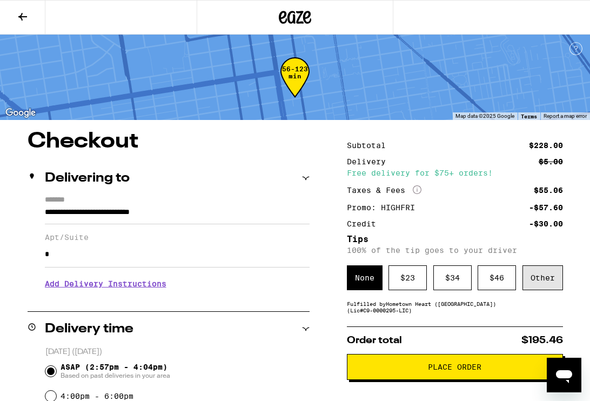
click at [552, 281] on div "Other" at bounding box center [543, 277] width 41 height 25
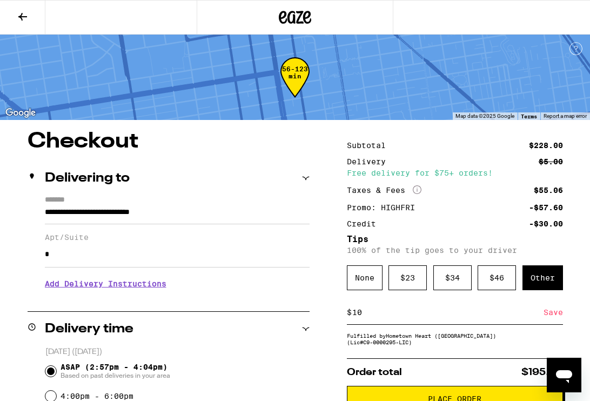
type input "10"
click at [557, 315] on div "Save" at bounding box center [553, 312] width 19 height 24
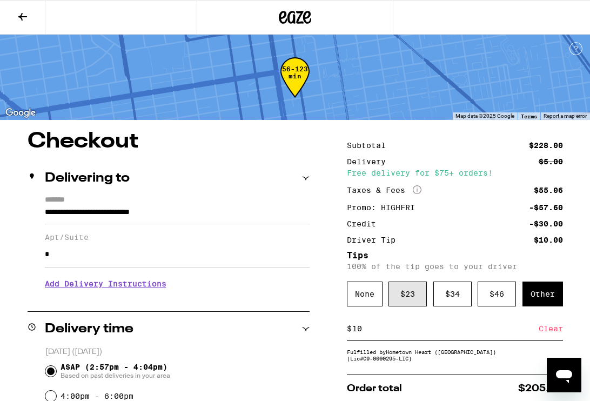
scroll to position [88, 0]
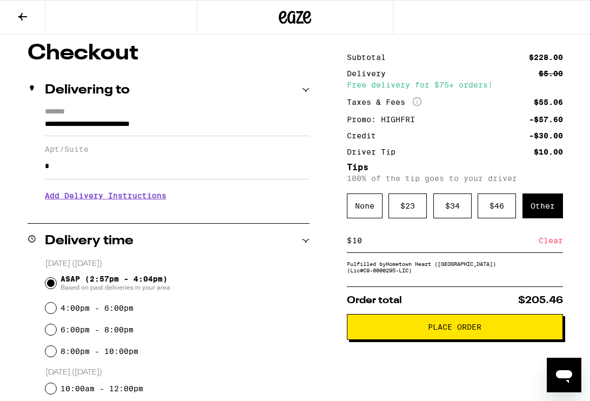
click at [399, 331] on span "Place Order" at bounding box center [455, 327] width 198 height 8
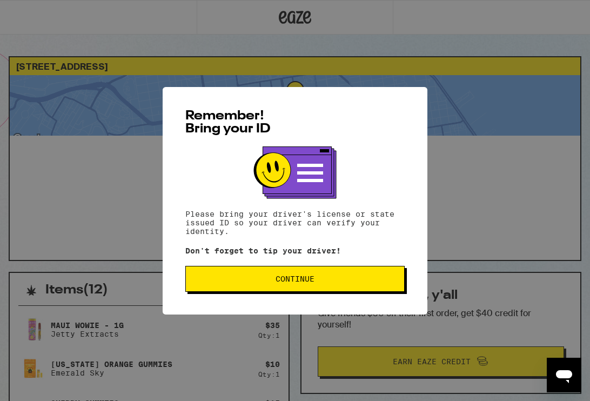
click at [305, 273] on button "Continue" at bounding box center [294, 279] width 219 height 26
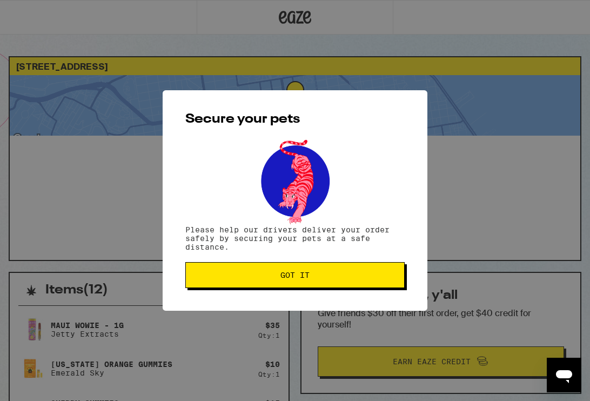
click at [305, 273] on span "Got it" at bounding box center [294, 275] width 29 height 8
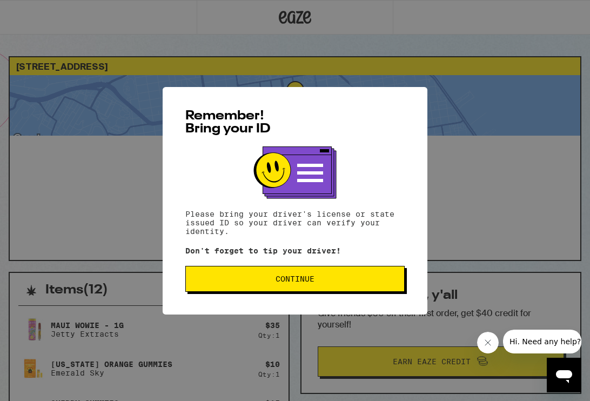
click at [265, 270] on button "Continue" at bounding box center [294, 279] width 219 height 26
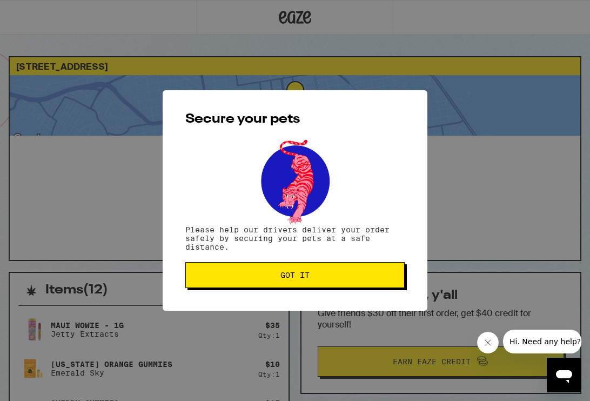
click at [265, 270] on button "Got it" at bounding box center [294, 275] width 219 height 26
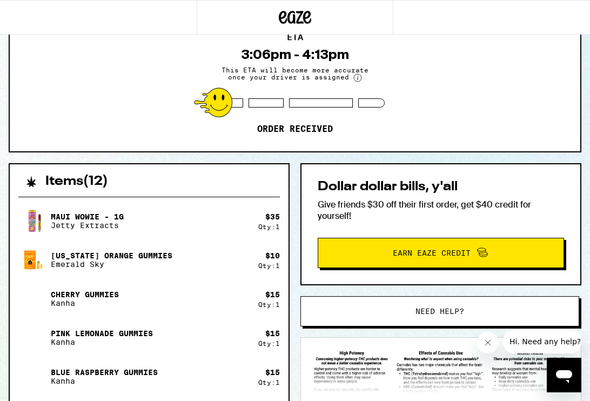
scroll to position [110, 0]
